Goal: Task Accomplishment & Management: Manage account settings

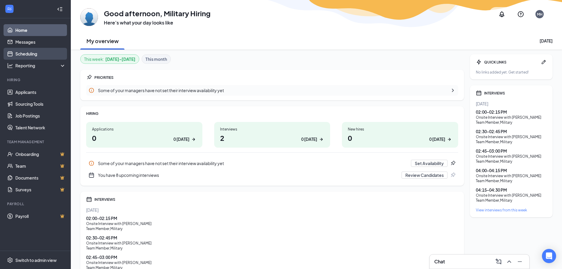
click at [40, 50] on link "Scheduling" at bounding box center [40, 54] width 50 height 12
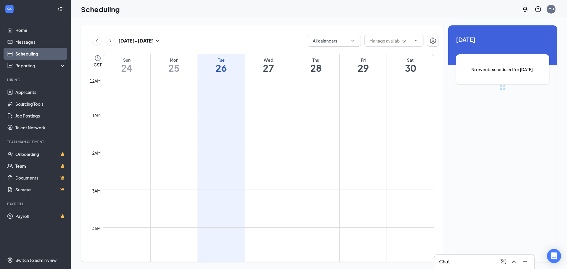
scroll to position [290, 0]
click at [98, 43] on icon "ChevronLeft" at bounding box center [97, 40] width 6 height 7
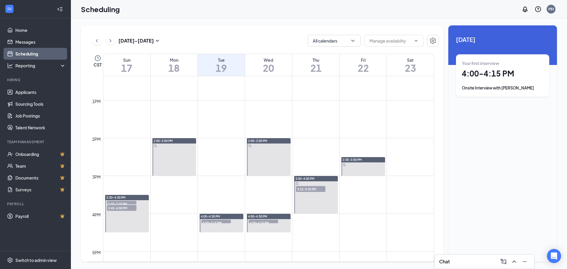
scroll to position [497, 0]
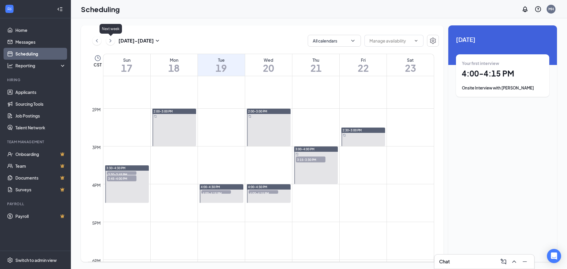
click at [111, 42] on icon "ChevronRight" at bounding box center [110, 40] width 6 height 7
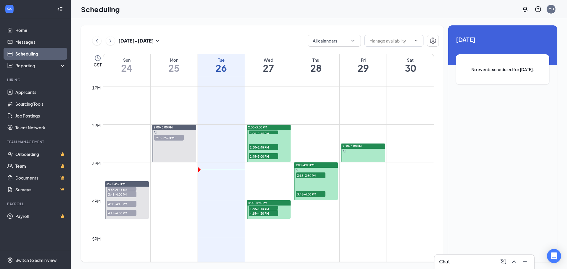
scroll to position [497, 0]
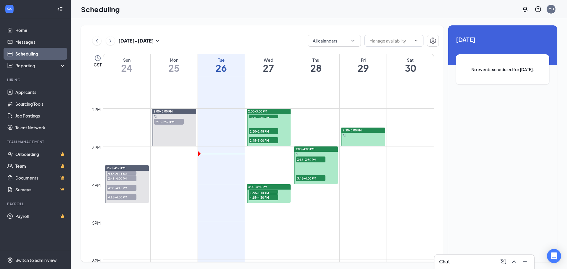
click at [118, 174] on span "3:30-3:45 PM" at bounding box center [122, 174] width 30 height 6
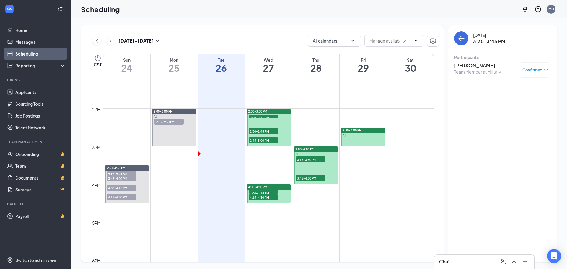
click at [119, 177] on span "3:45-4:00 PM" at bounding box center [122, 178] width 30 height 6
click at [123, 189] on span "4:00-4:15 PM" at bounding box center [122, 188] width 30 height 6
click at [121, 196] on span "4:15-4:30 PM" at bounding box center [122, 197] width 30 height 6
click at [125, 175] on span "3:45-4:00 PM" at bounding box center [122, 178] width 30 height 6
click at [125, 172] on span "3:30-3:45 PM" at bounding box center [122, 174] width 30 height 6
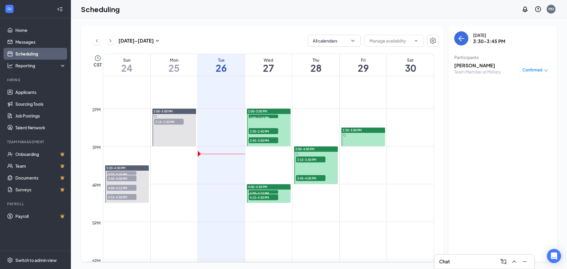
click at [120, 184] on div "4:00-4:15 PM 1" at bounding box center [121, 187] width 31 height 7
click at [120, 196] on span "4:15-4:30 PM" at bounding box center [122, 197] width 30 height 6
click at [114, 173] on span "3:30-3:45 PM" at bounding box center [122, 174] width 30 height 6
click at [177, 122] on span "2:15-2:30 PM" at bounding box center [169, 122] width 30 height 6
click at [131, 171] on span "3:30-3:45 PM" at bounding box center [122, 174] width 30 height 6
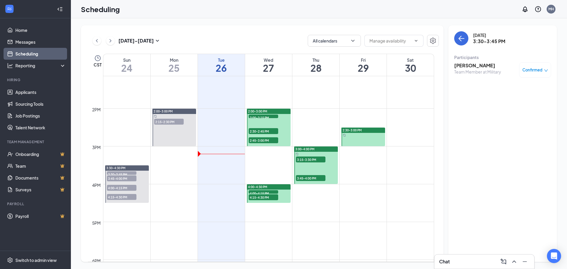
click at [130, 177] on span "3:45-4:00 PM" at bounding box center [122, 178] width 30 height 6
click at [128, 187] on span "4:00-4:15 PM" at bounding box center [122, 188] width 30 height 6
click at [126, 199] on span "4:15-4:30 PM" at bounding box center [122, 197] width 30 height 6
click at [172, 120] on span "2:15-2:30 PM" at bounding box center [169, 122] width 30 height 6
click at [251, 117] on span "2:00-2:15 PM" at bounding box center [264, 118] width 30 height 6
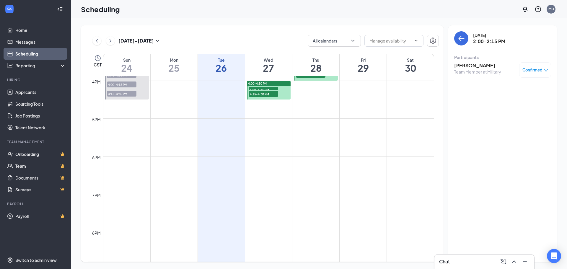
scroll to position [556, 0]
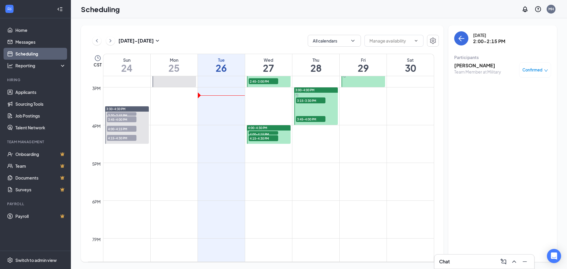
click at [116, 139] on span "4:15-4:30 PM" at bounding box center [122, 138] width 30 height 6
click at [120, 128] on span "4:00-4:15 PM" at bounding box center [122, 129] width 30 height 6
click at [124, 120] on span "3:45-4:00 PM" at bounding box center [122, 119] width 30 height 6
click at [125, 112] on span "3:30-3:45 PM" at bounding box center [122, 115] width 30 height 6
click at [32, 94] on link "Applicants" at bounding box center [40, 92] width 50 height 12
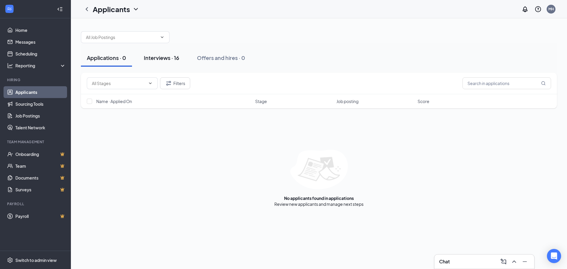
click at [164, 57] on div "Interviews · 16" at bounding box center [161, 57] width 35 height 7
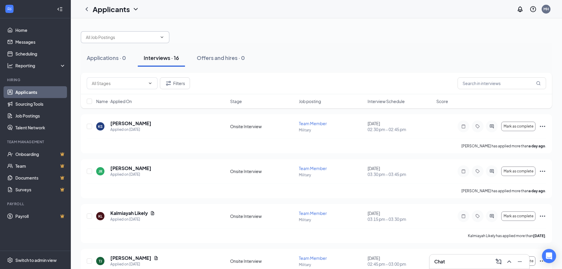
click at [140, 40] on input "text" at bounding box center [121, 37] width 71 height 6
click at [139, 40] on input "text" at bounding box center [121, 37] width 71 height 6
click at [105, 62] on button "Applications · 0" at bounding box center [106, 58] width 51 height 18
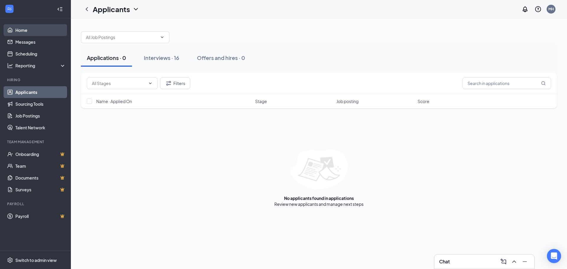
click at [39, 35] on link "Home" at bounding box center [40, 30] width 50 height 12
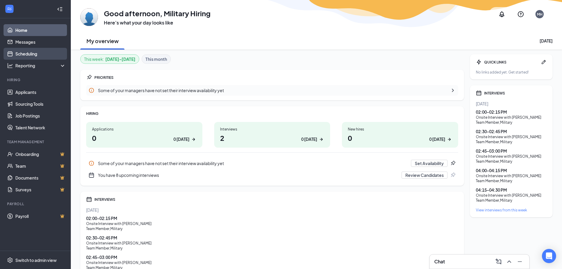
click at [26, 54] on link "Scheduling" at bounding box center [40, 54] width 50 height 12
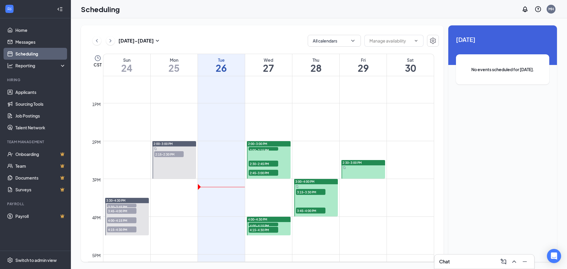
scroll to position [497, 0]
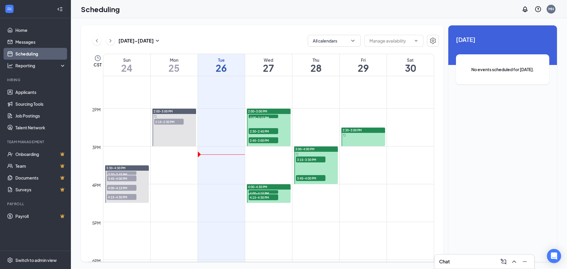
drag, startPoint x: 122, startPoint y: 171, endPoint x: 124, endPoint y: 174, distance: 3.0
click at [123, 172] on span "3:30-3:45 PM" at bounding box center [122, 174] width 30 height 6
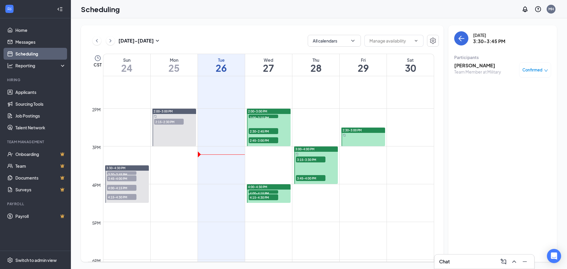
click at [123, 178] on span "3:45-4:00 PM" at bounding box center [122, 178] width 30 height 6
click at [127, 189] on span "4:00-4:15 PM" at bounding box center [122, 188] width 30 height 6
click at [129, 199] on span "4:15-4:30 PM" at bounding box center [122, 197] width 30 height 6
click at [34, 89] on link "Applicants" at bounding box center [40, 92] width 50 height 12
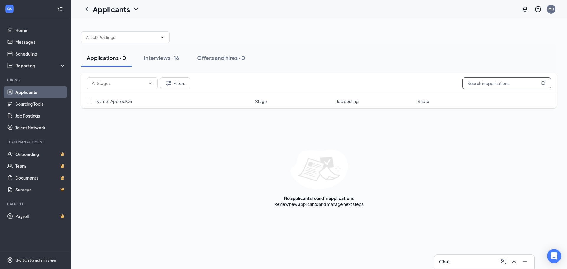
click at [515, 84] on input "text" at bounding box center [506, 83] width 89 height 12
click at [469, 84] on input "dcrawford" at bounding box center [506, 83] width 89 height 12
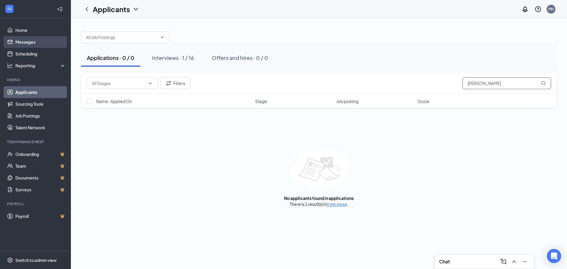
type input "[PERSON_NAME]"
click at [31, 41] on link "Messages" at bounding box center [40, 42] width 50 height 12
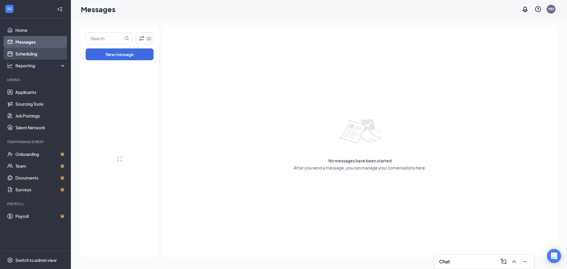
click at [27, 48] on link "Scheduling" at bounding box center [40, 54] width 50 height 12
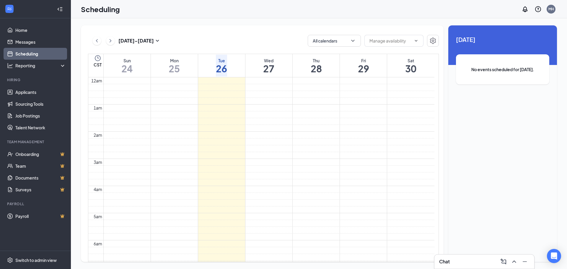
scroll to position [290, 0]
click at [93, 39] on button at bounding box center [96, 40] width 9 height 9
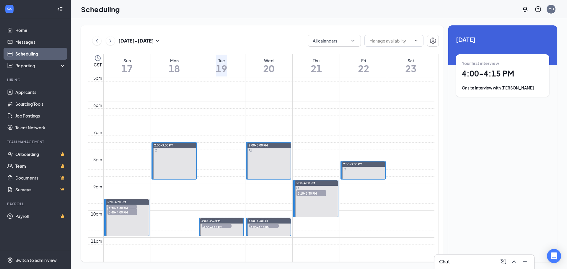
scroll to position [467, 0]
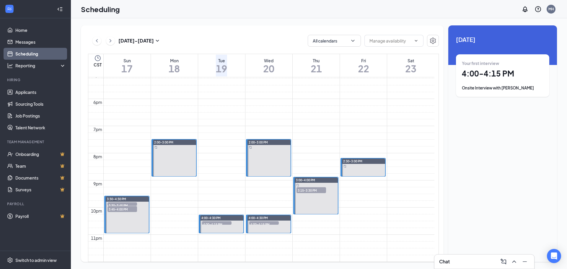
click at [122, 202] on span "3:30-3:45 PM" at bounding box center [122, 205] width 30 height 6
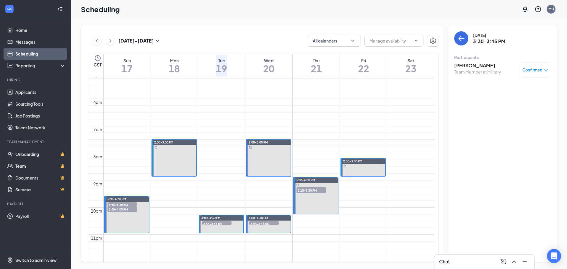
click at [120, 208] on span "3:45-4:00 PM" at bounding box center [122, 209] width 30 height 6
click at [117, 203] on span "3:30-3:45 PM" at bounding box center [122, 205] width 30 height 6
click at [465, 66] on h3 "[PERSON_NAME]" at bounding box center [477, 65] width 47 height 6
